Goal: Task Accomplishment & Management: Manage account settings

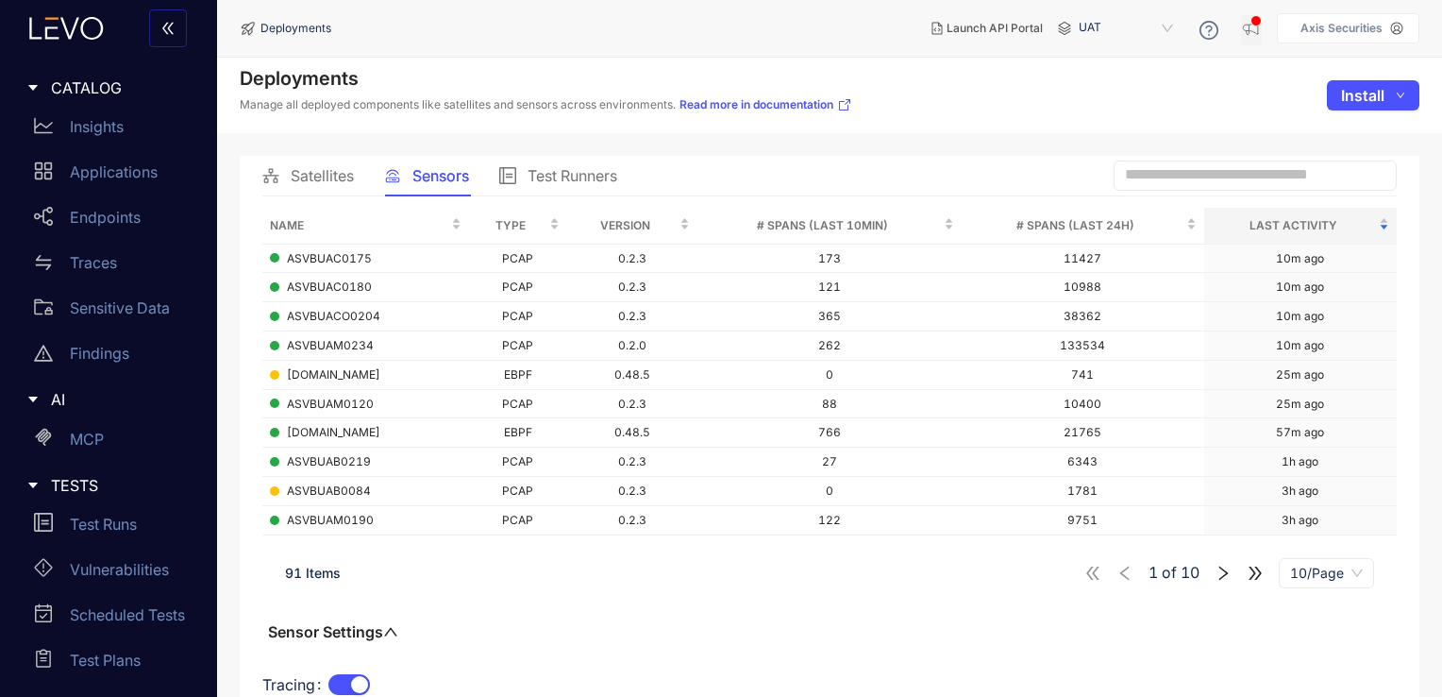
scroll to position [126, 0]
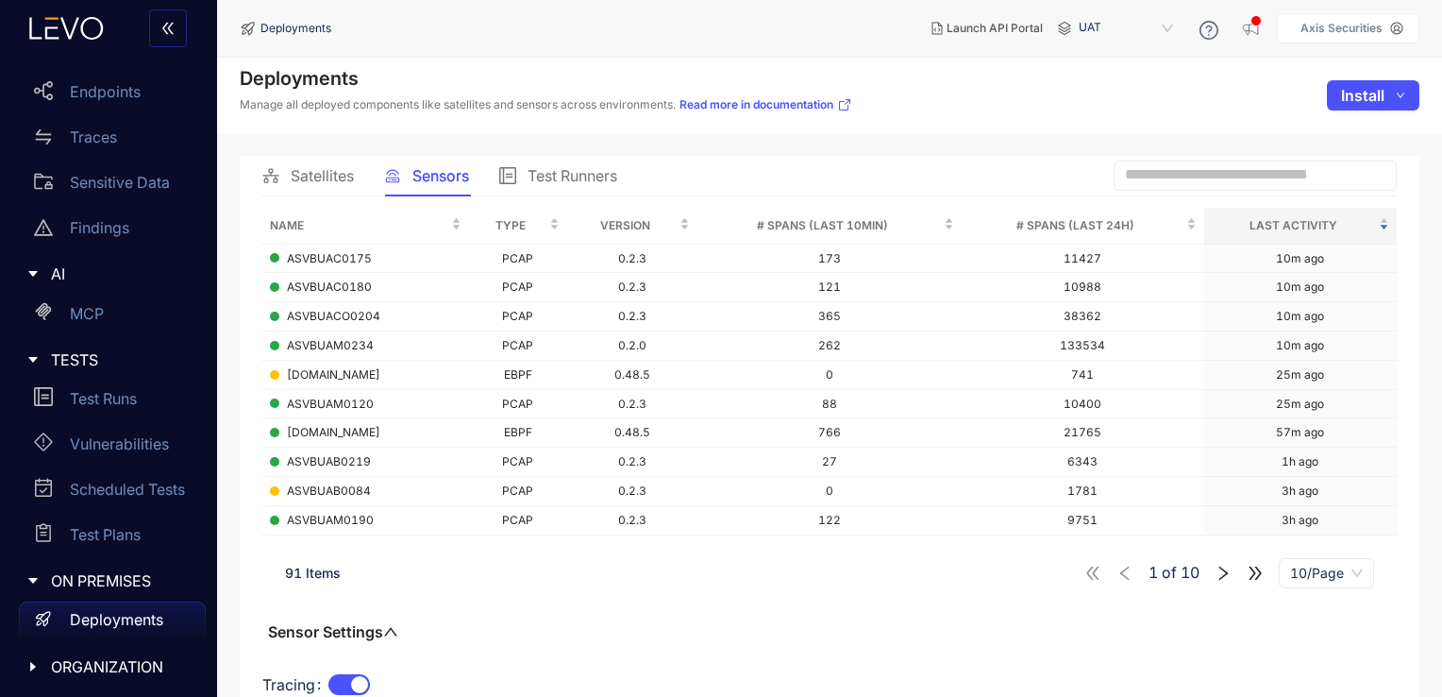
click at [1308, 28] on p "Axis Securities" at bounding box center [1342, 28] width 82 height 13
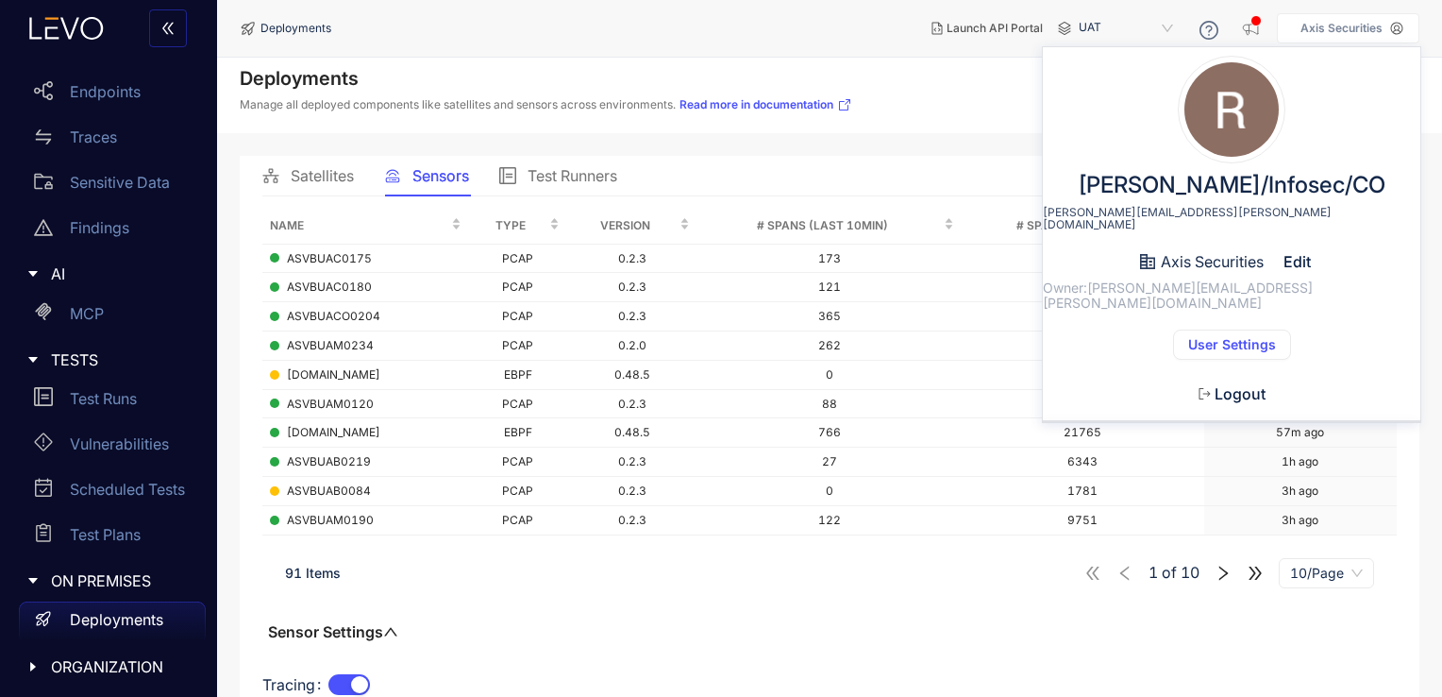
click at [1209, 337] on span "User Settings" at bounding box center [1232, 344] width 88 height 15
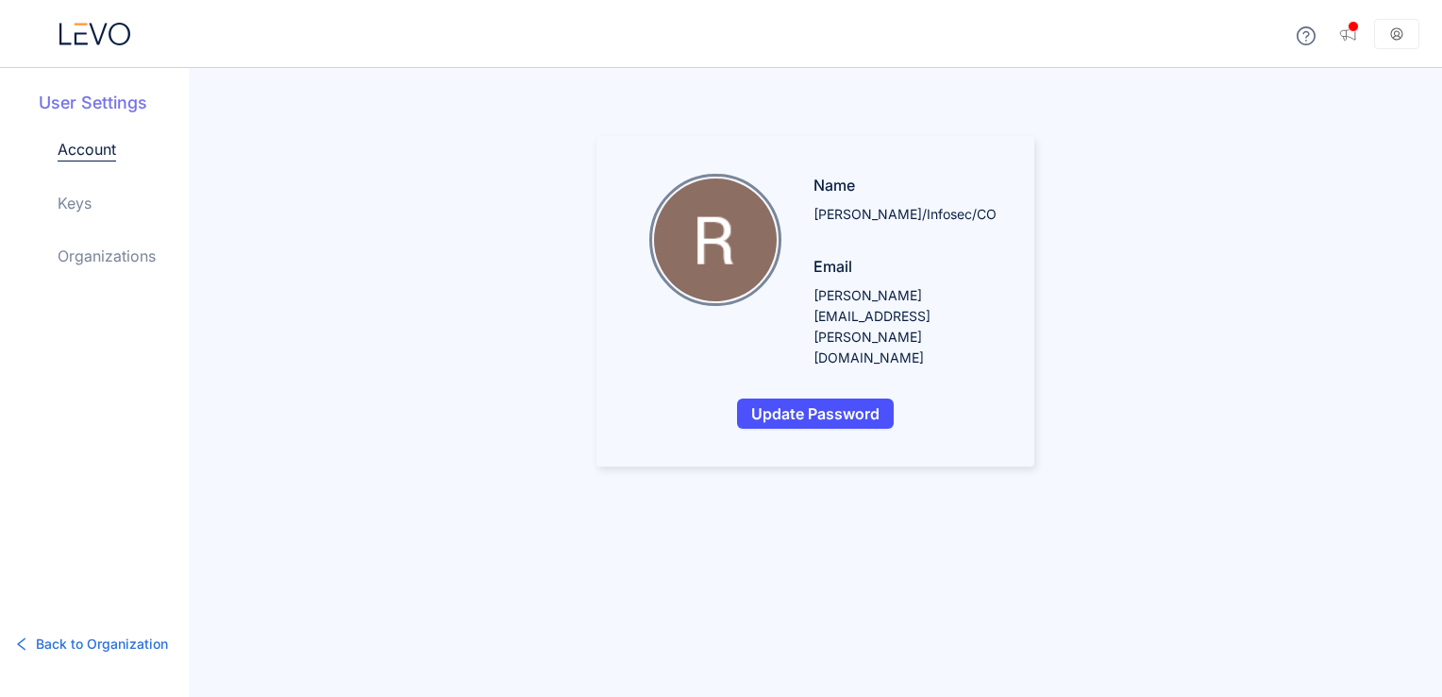
click at [103, 39] on icon at bounding box center [94, 34] width 71 height 23
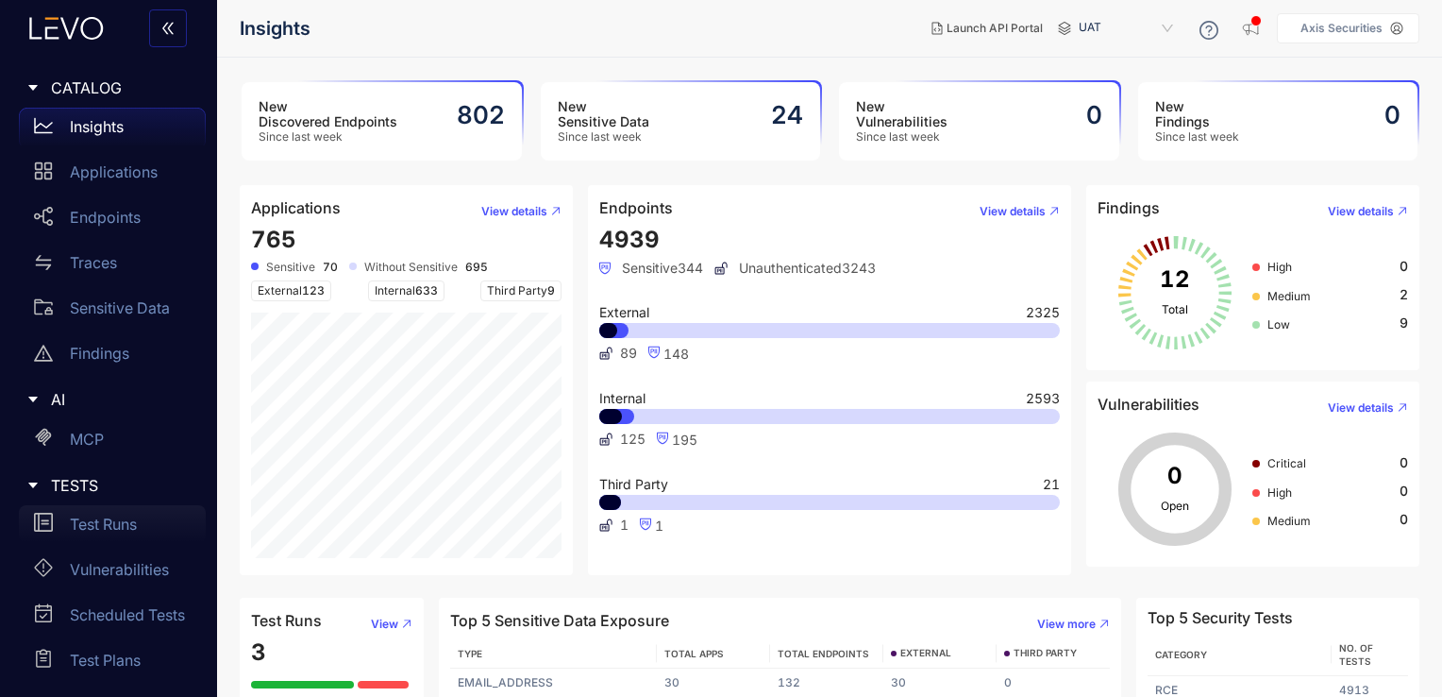
scroll to position [126, 0]
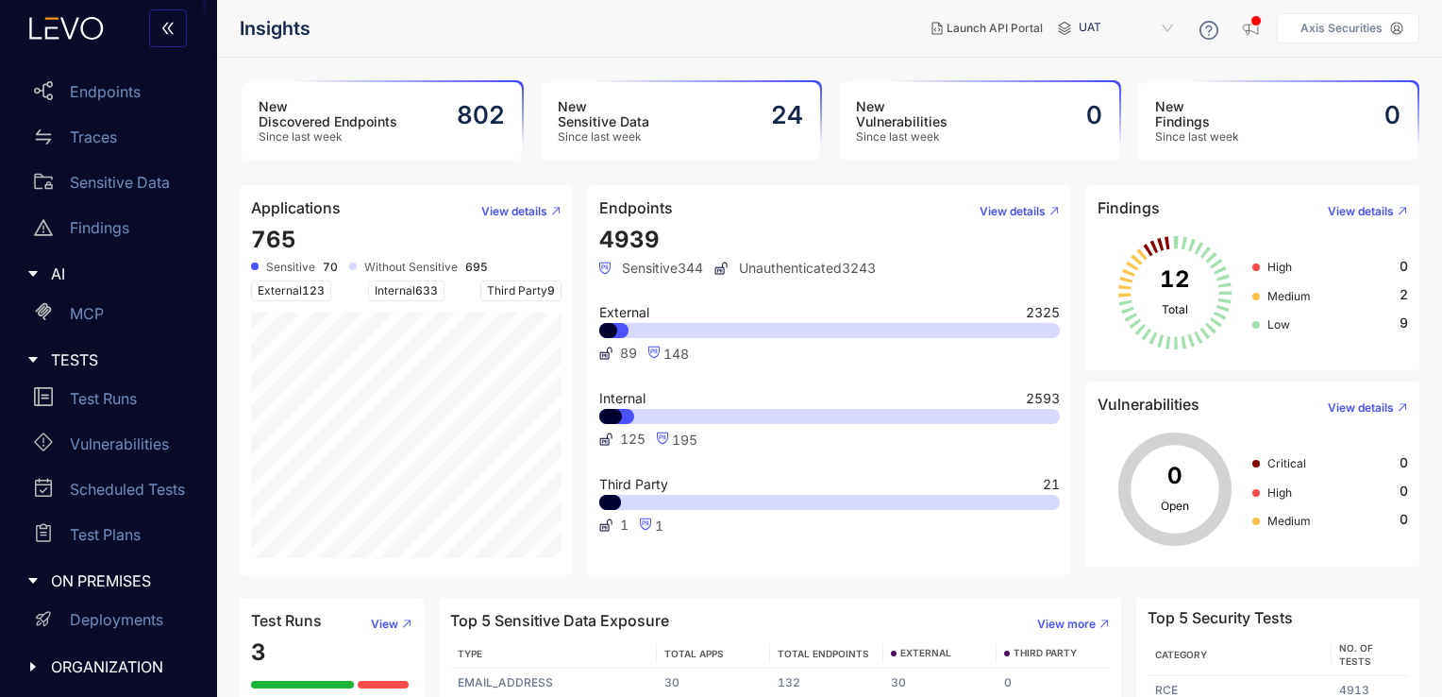
click at [122, 673] on span "ORGANIZATION" at bounding box center [121, 666] width 140 height 17
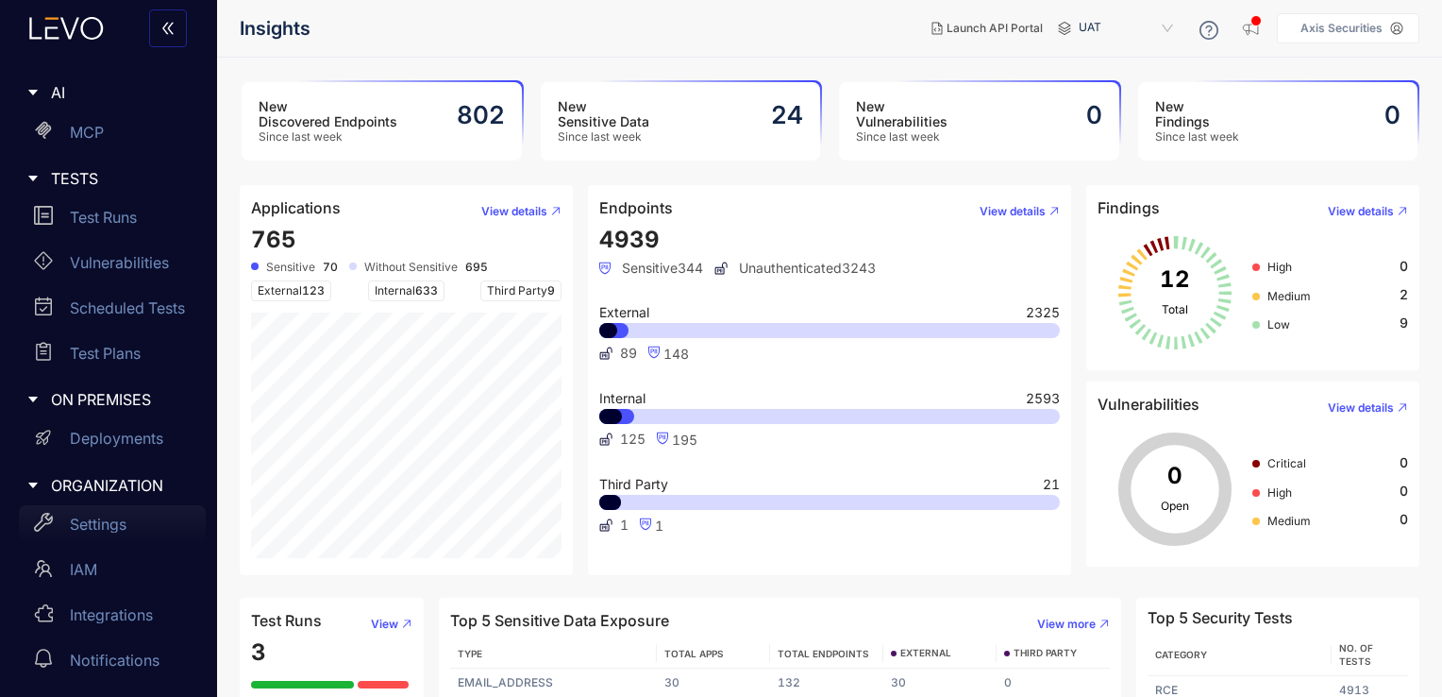
click at [136, 523] on div "Settings" at bounding box center [112, 524] width 187 height 38
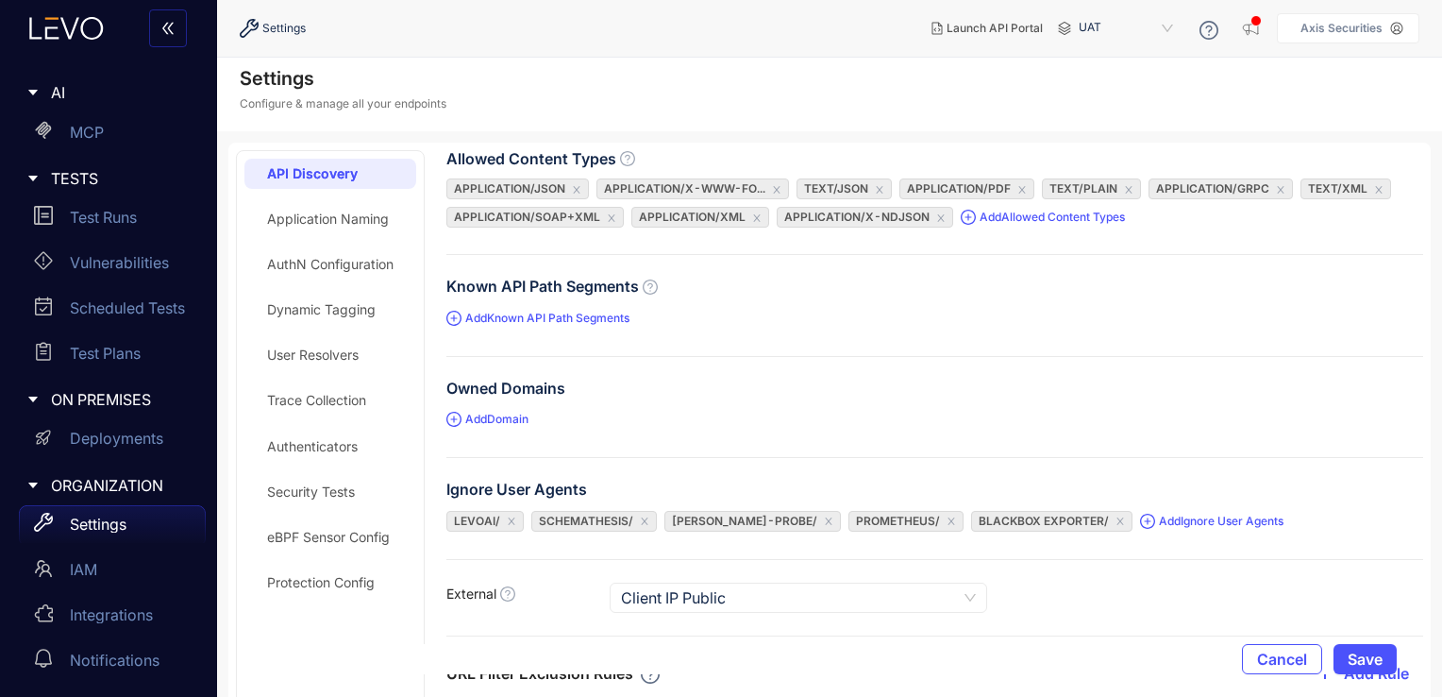
click at [319, 402] on div "Trace Collection" at bounding box center [316, 400] width 99 height 15
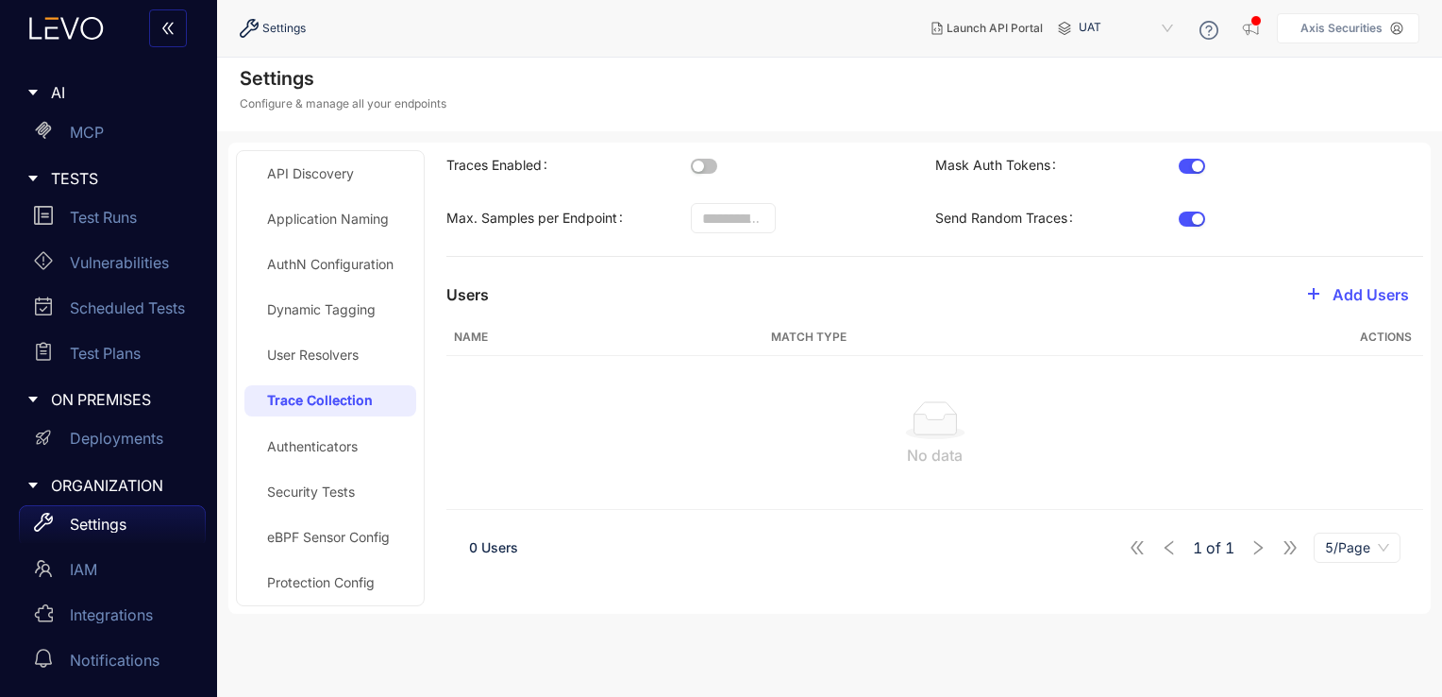
click at [707, 167] on button "Traces Enabled" at bounding box center [704, 166] width 26 height 15
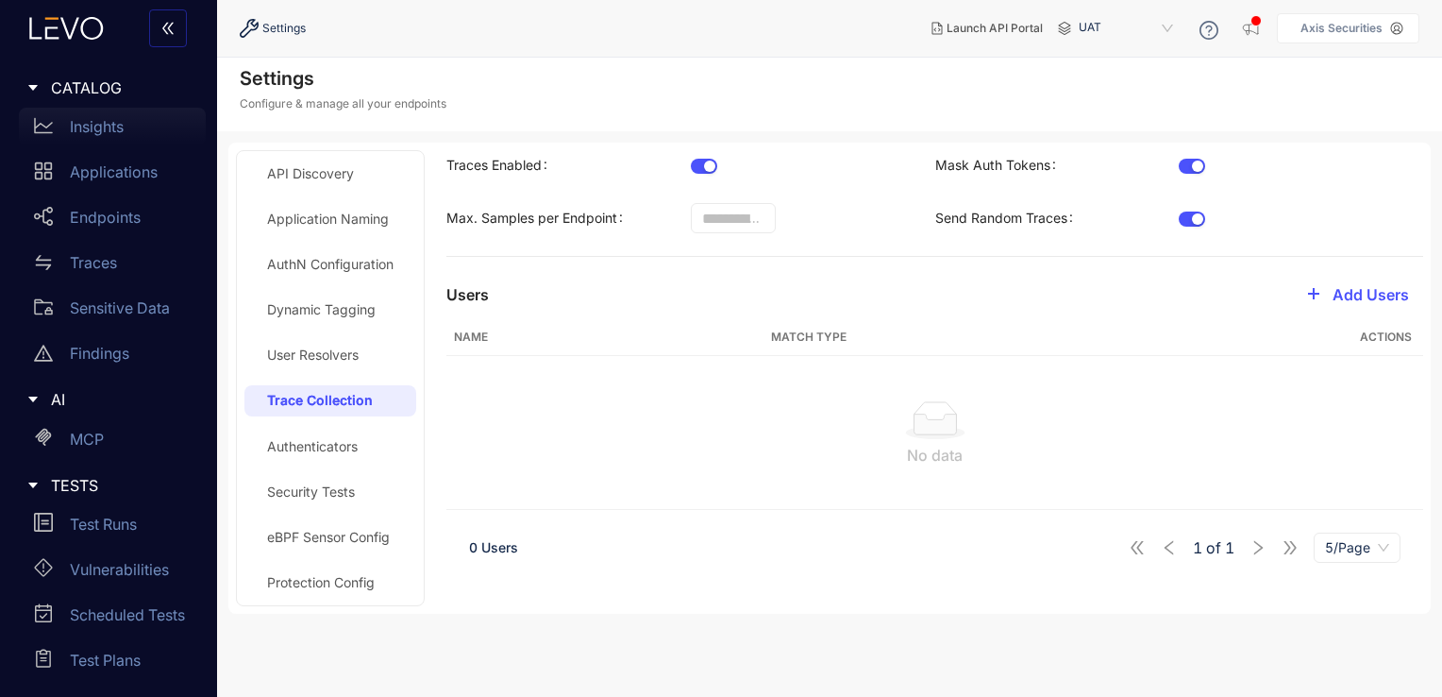
click at [138, 119] on div "Insights" at bounding box center [112, 127] width 187 height 38
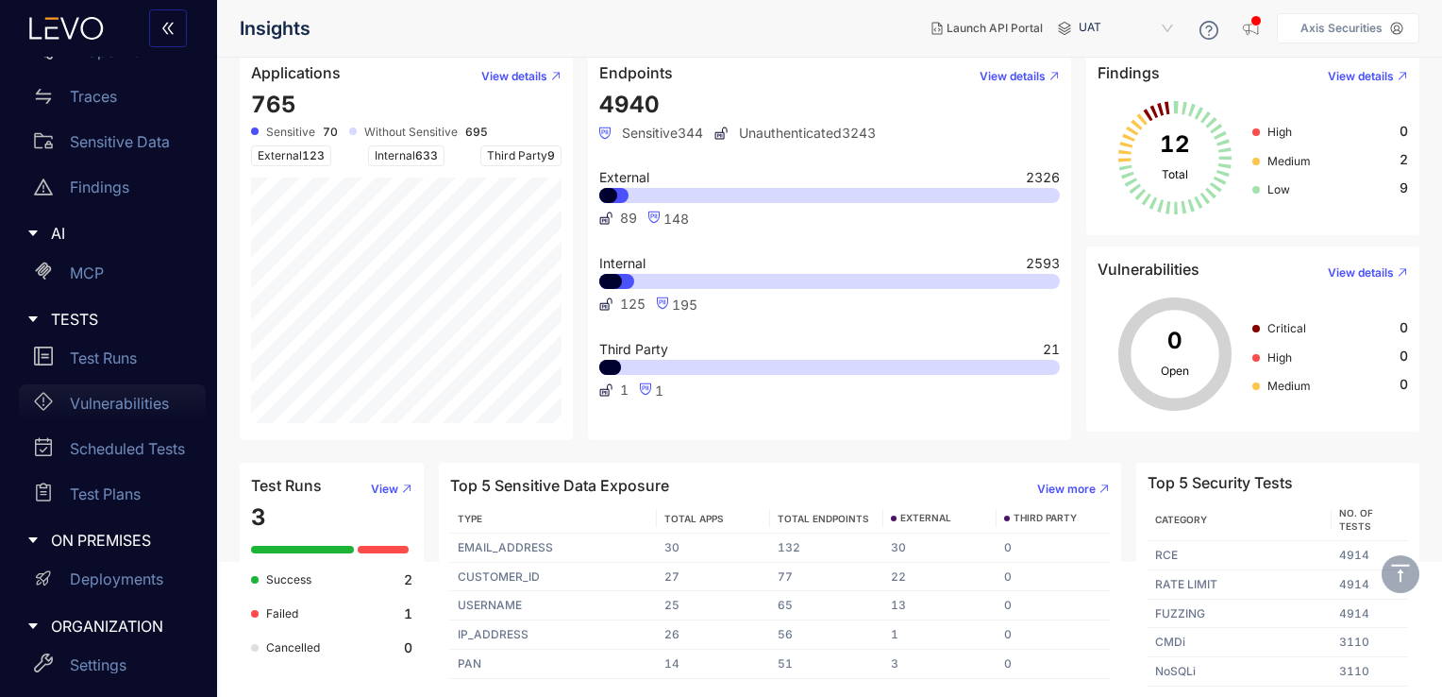
scroll to position [166, 0]
click at [783, 21] on nav "Insights" at bounding box center [578, 28] width 677 height 34
